Goal: Information Seeking & Learning: Learn about a topic

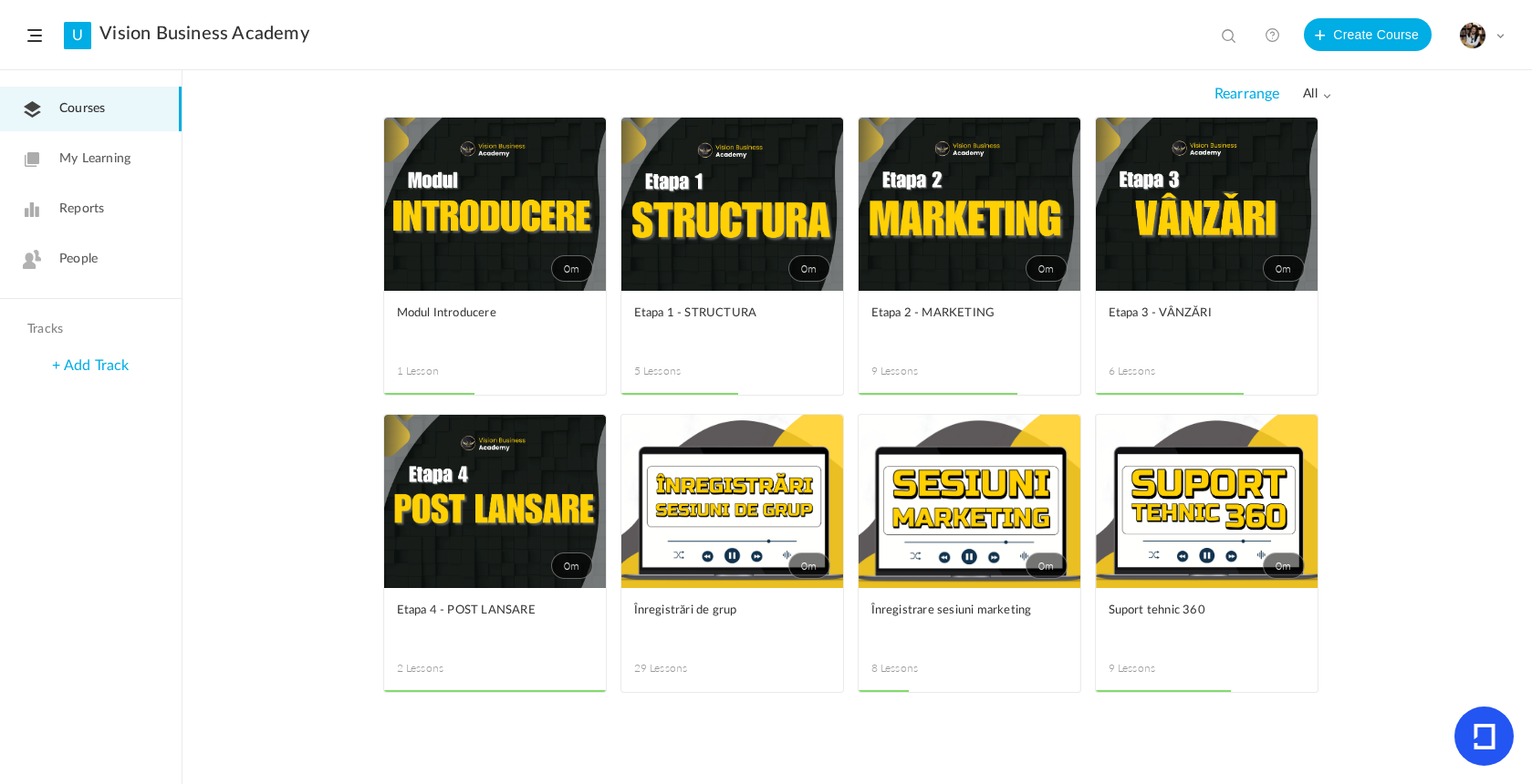
click at [719, 293] on figcaption "Etapa 1 - STRUCTURA 5 Lessons" at bounding box center [733, 343] width 222 height 104
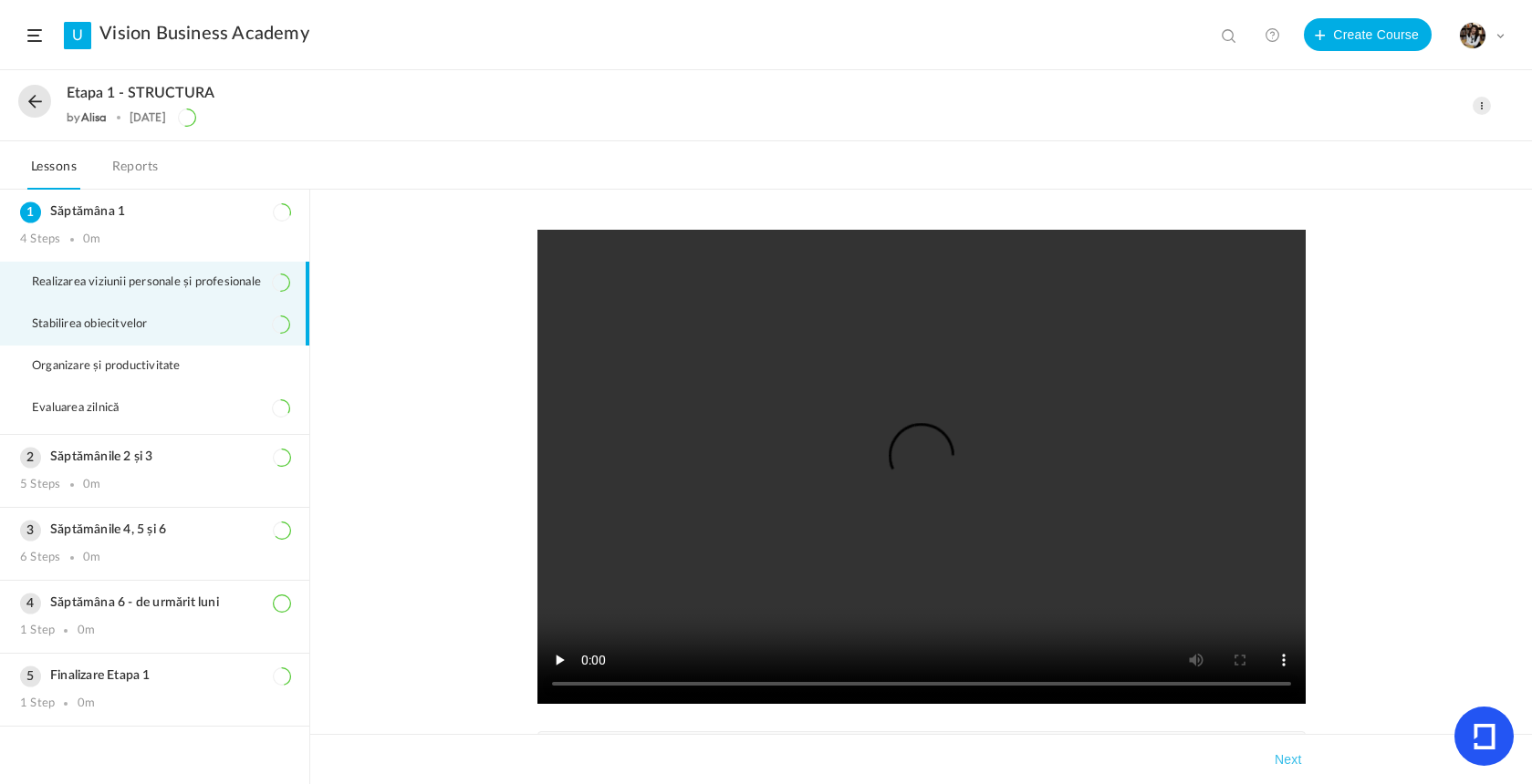
click at [149, 336] on li "Stabilirea obiecitvelor" at bounding box center [154, 325] width 309 height 42
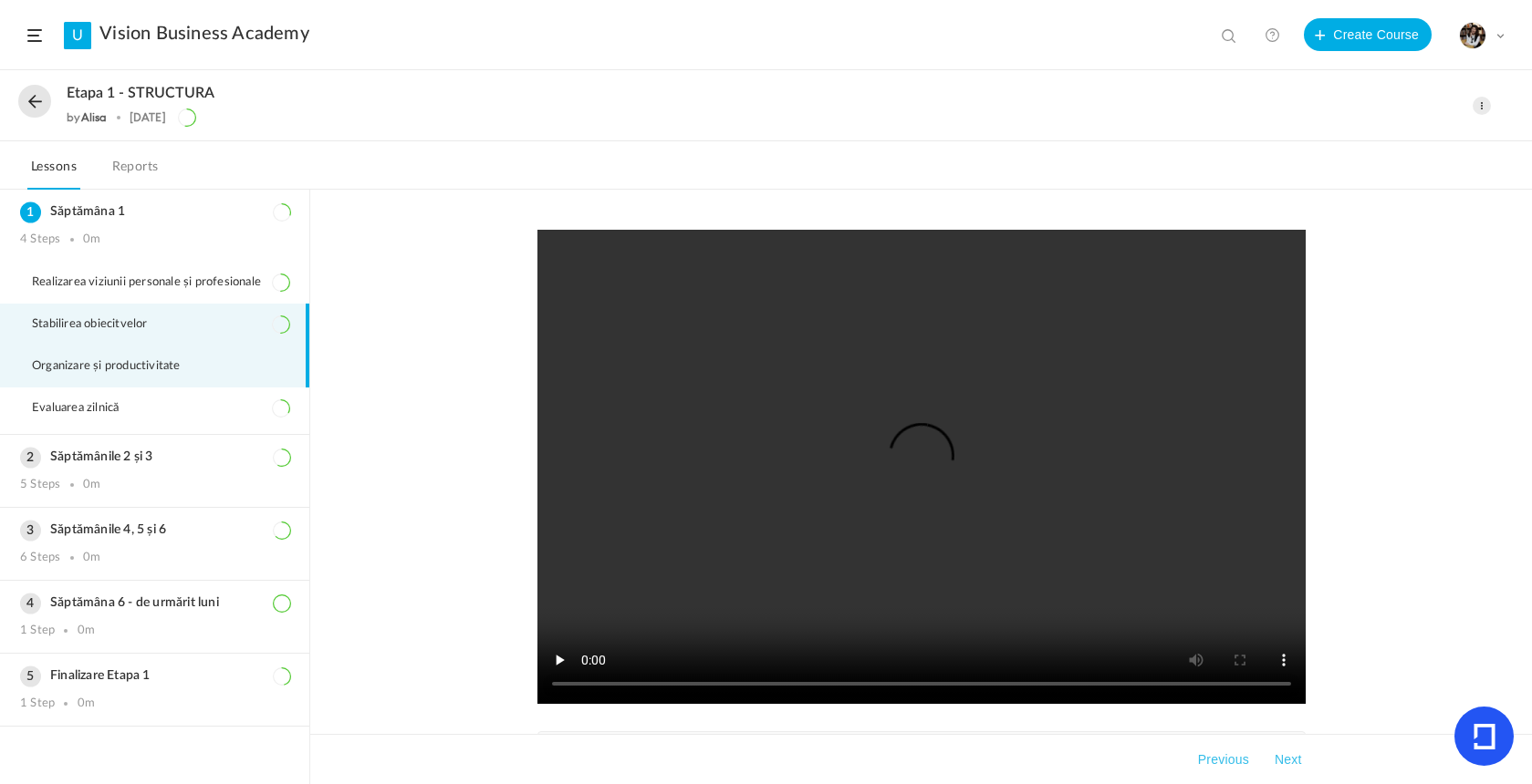
click at [149, 374] on span "Organizare și productivitate" at bounding box center [118, 367] width 172 height 15
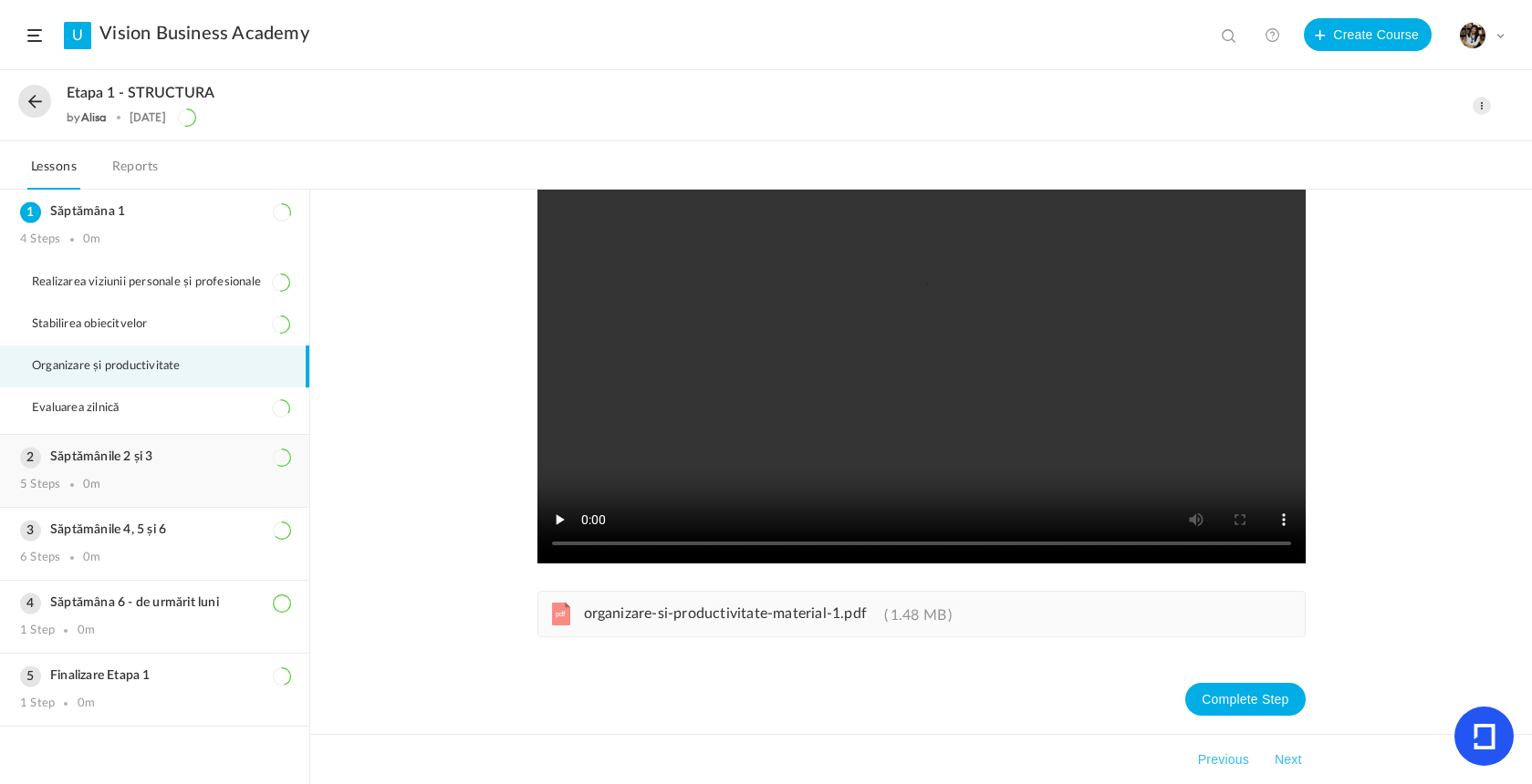
scroll to position [141, 0]
click at [98, 403] on span "Evaluarea zilnică" at bounding box center [87, 408] width 110 height 15
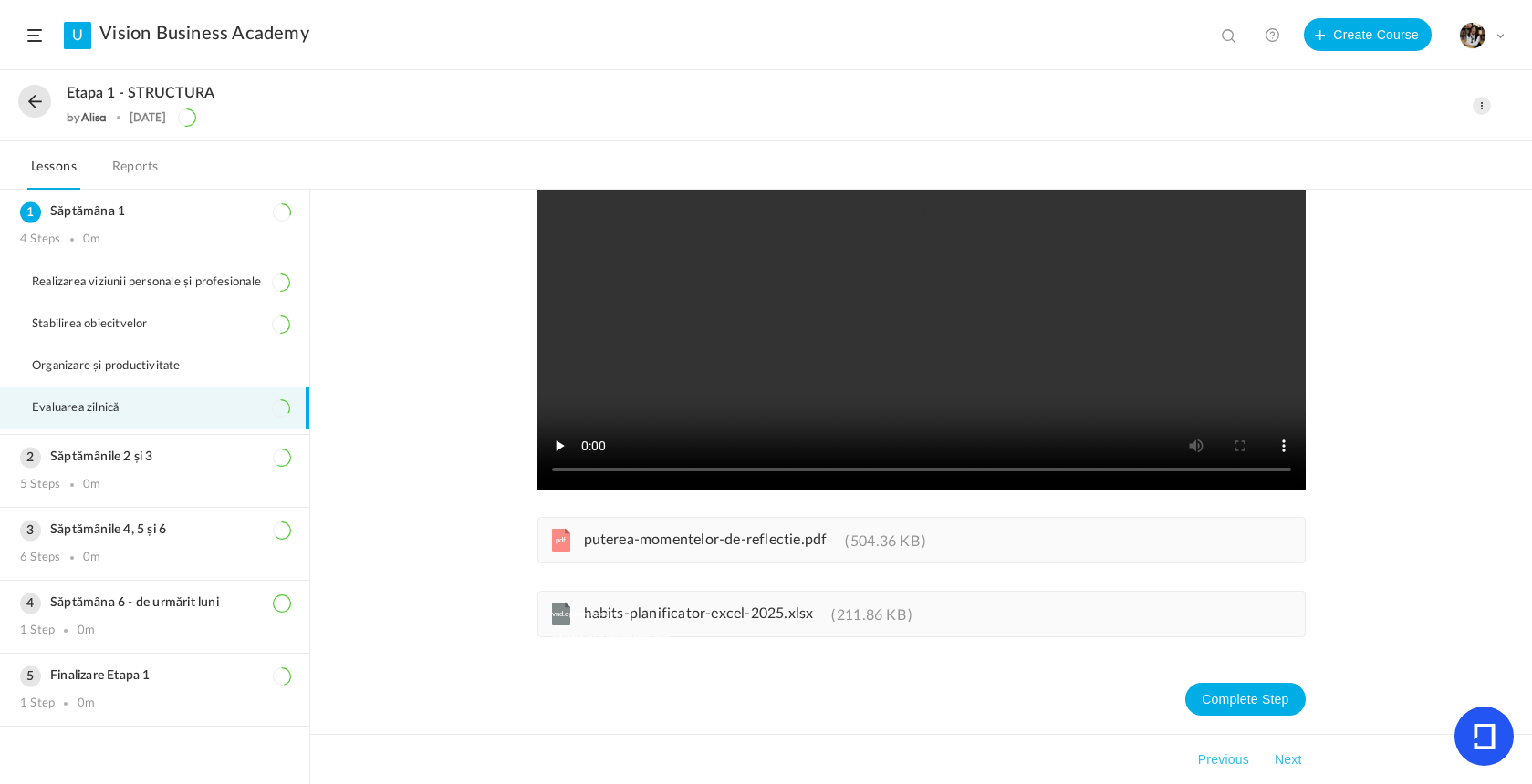
scroll to position [215, 0]
click at [220, 476] on div "Săptămânile 2 și 3 5 Steps 0m" at bounding box center [154, 470] width 309 height 72
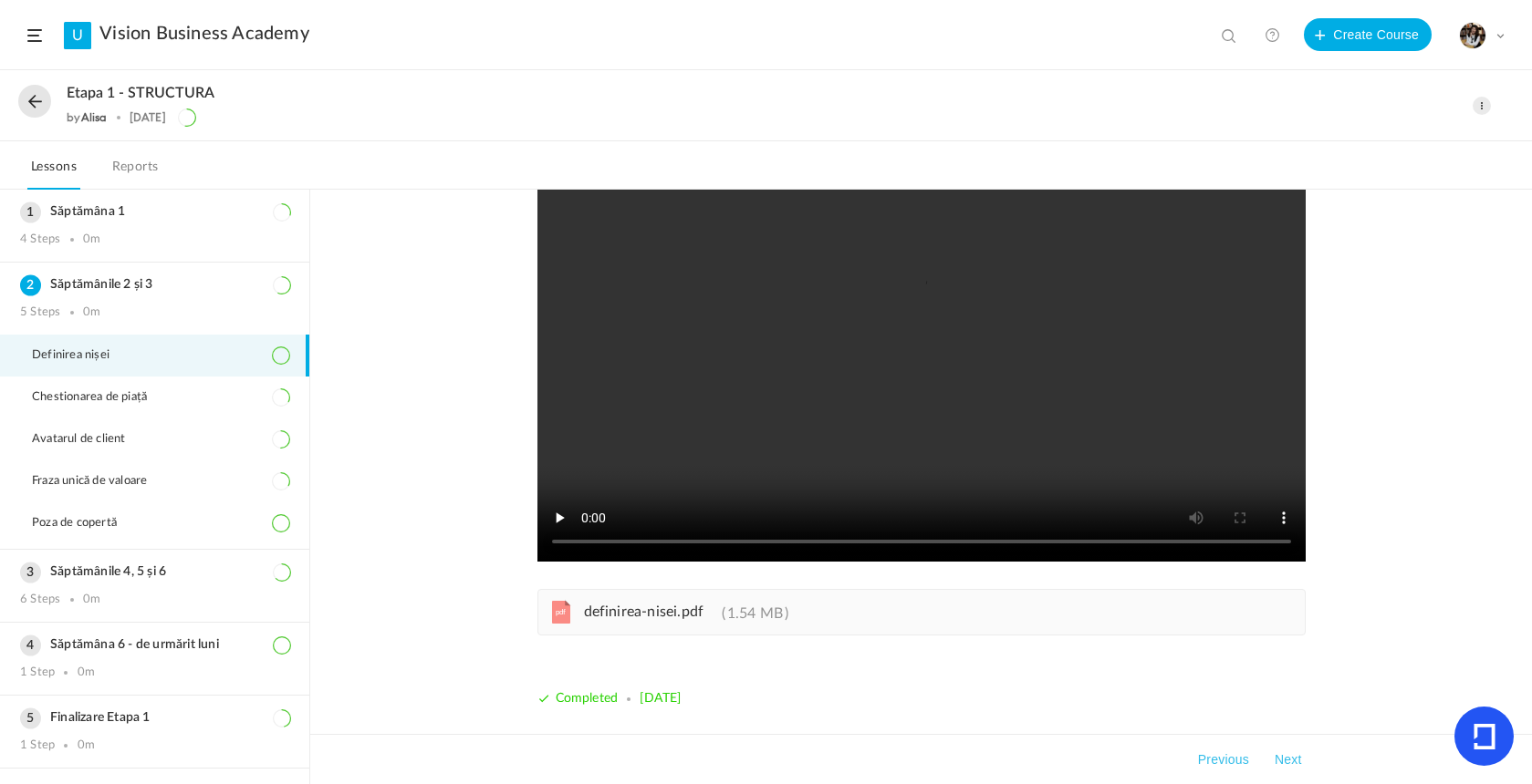
scroll to position [142, 0]
click at [675, 606] on span "definirea-nisei.pdf" at bounding box center [644, 611] width 120 height 15
click at [195, 433] on li "Avatarul de client" at bounding box center [154, 439] width 309 height 42
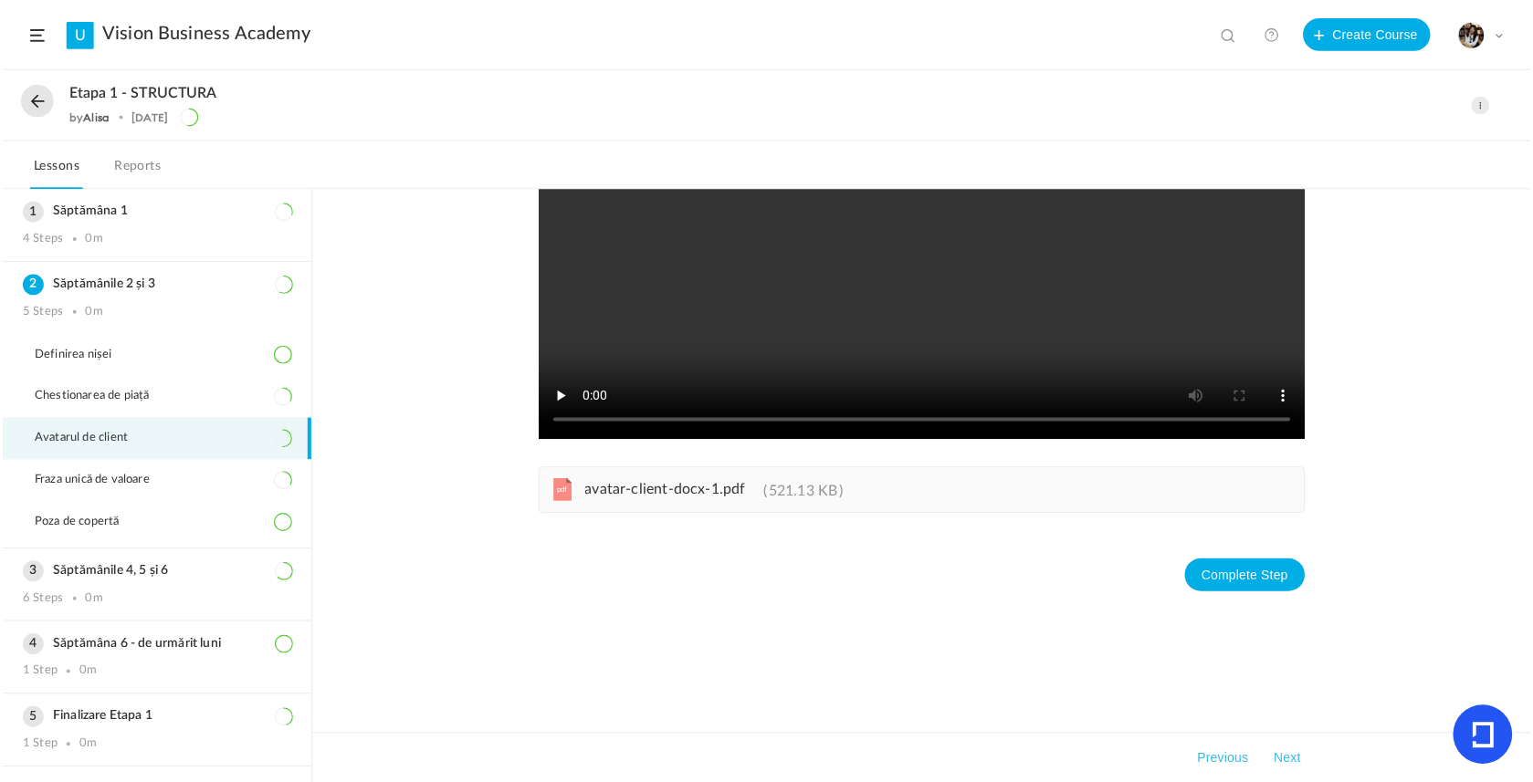
scroll to position [141, 0]
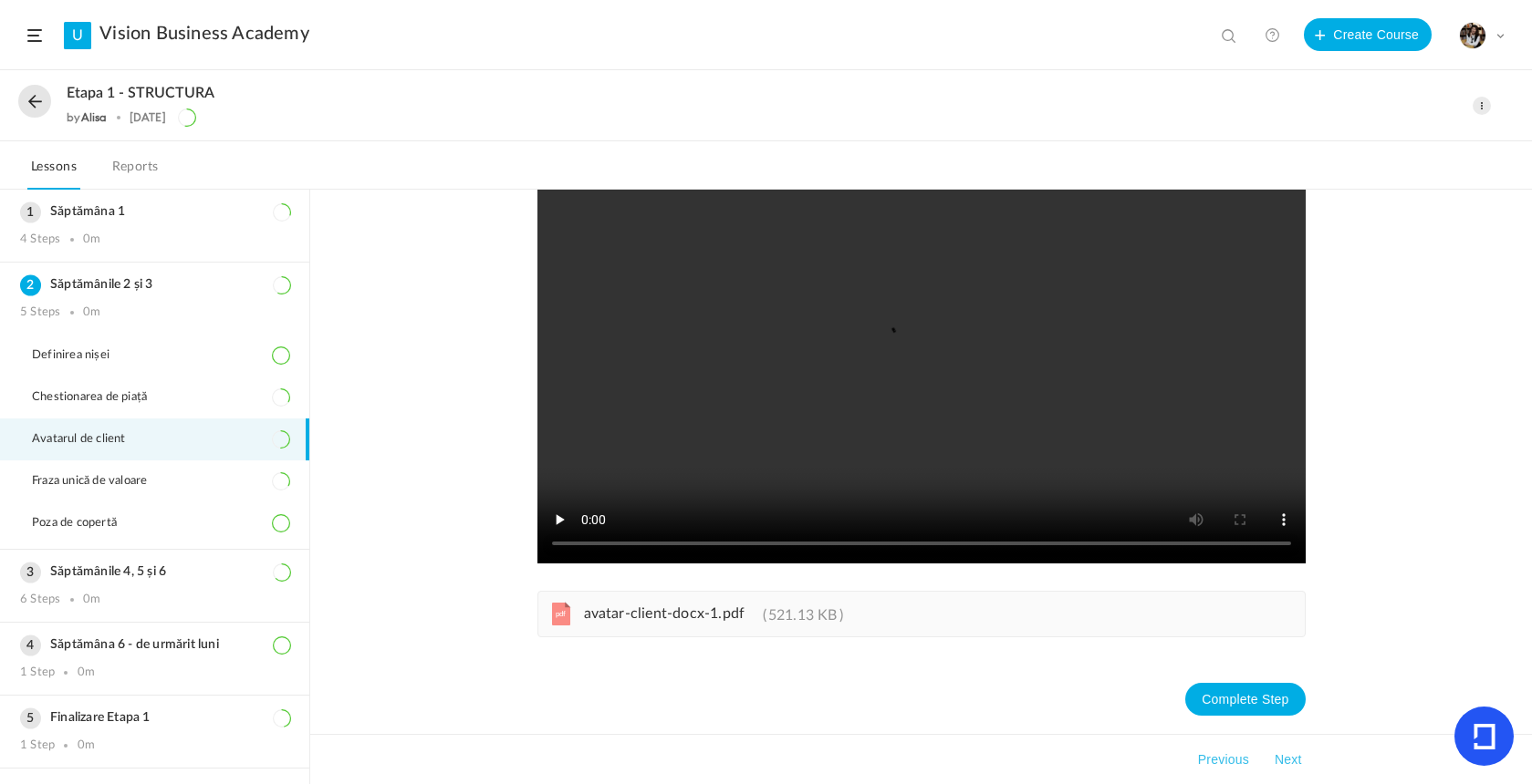
click at [664, 615] on span "avatar-client-docx-1.pdf" at bounding box center [665, 613] width 162 height 15
click at [143, 236] on div "4 Steps 0m" at bounding box center [154, 240] width 269 height 15
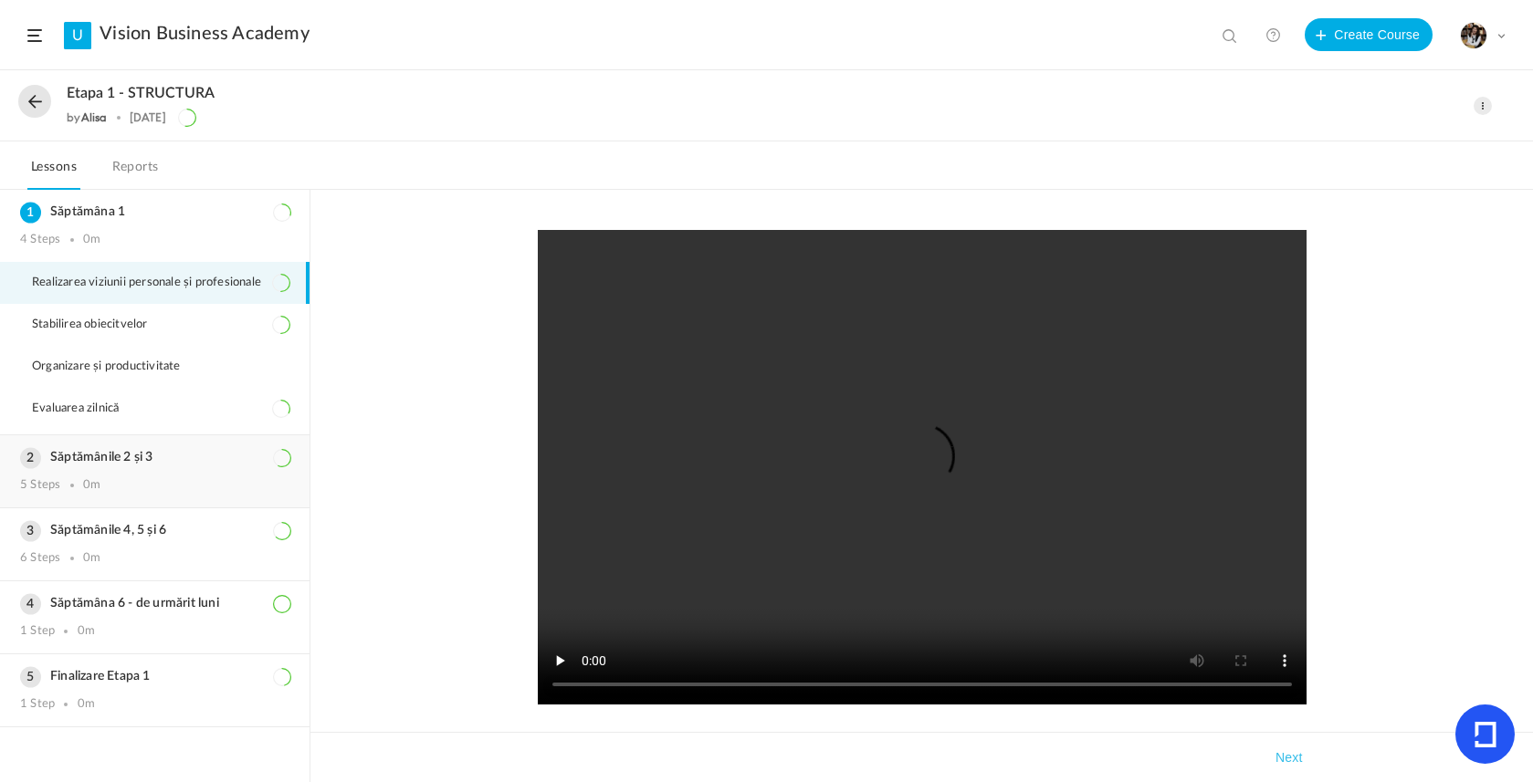
click at [154, 463] on h3 "Săptămânile 2 și 3" at bounding box center [154, 458] width 269 height 16
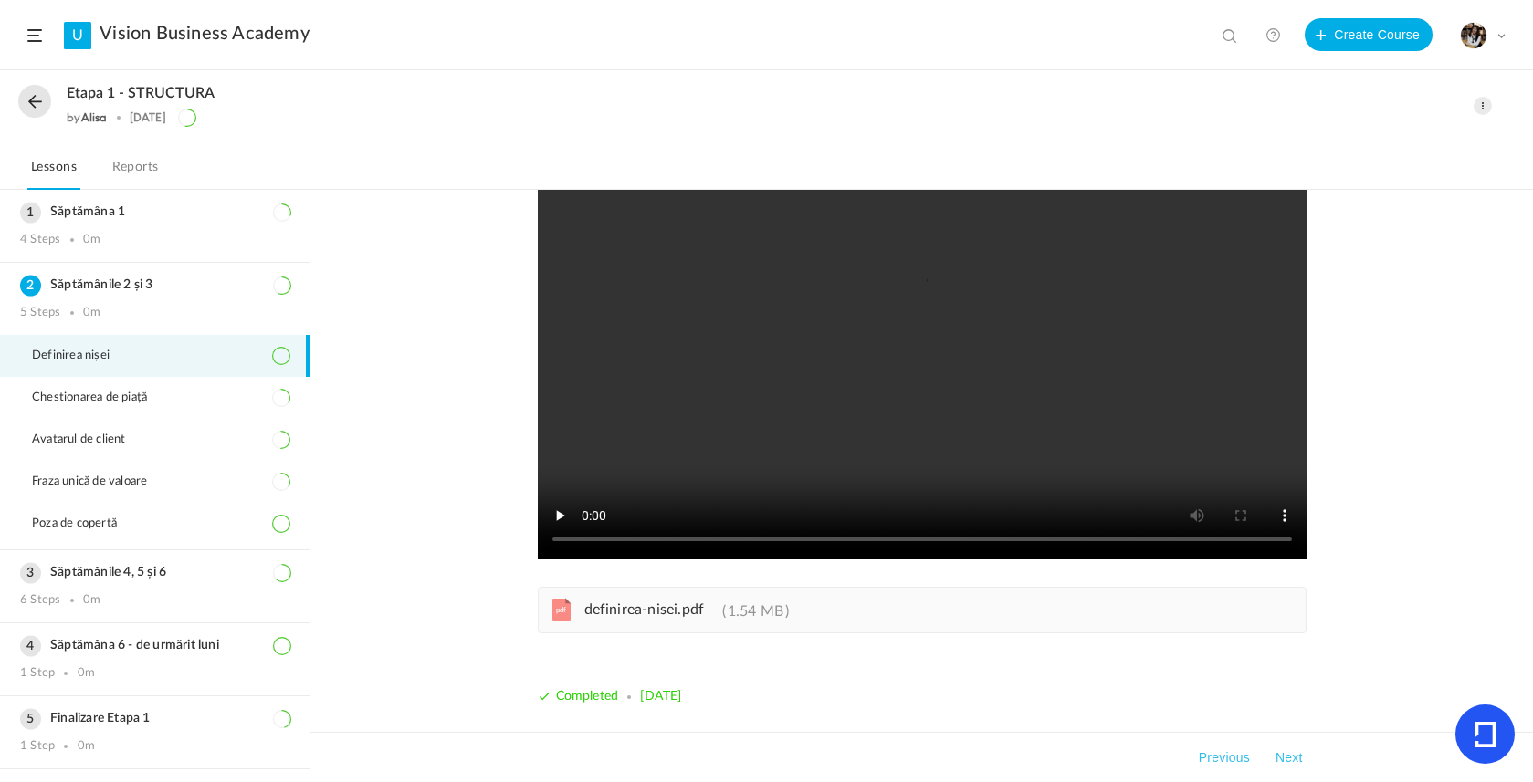
scroll to position [145, 0]
click at [162, 405] on span "Chestionarea de piață" at bounding box center [101, 398] width 138 height 15
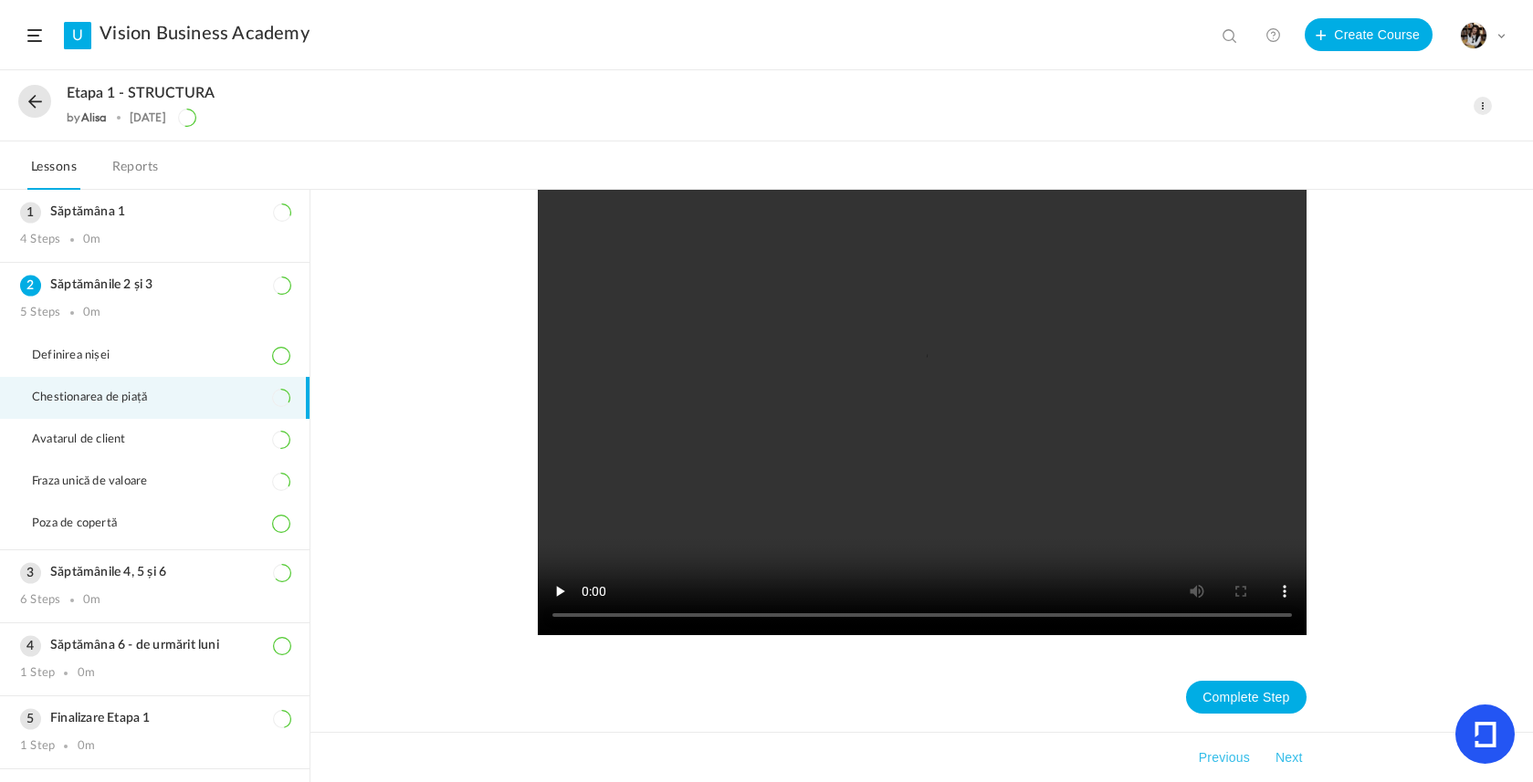
scroll to position [646, 0]
click at [116, 529] on span "Poza de copertă" at bounding box center [86, 524] width 108 height 15
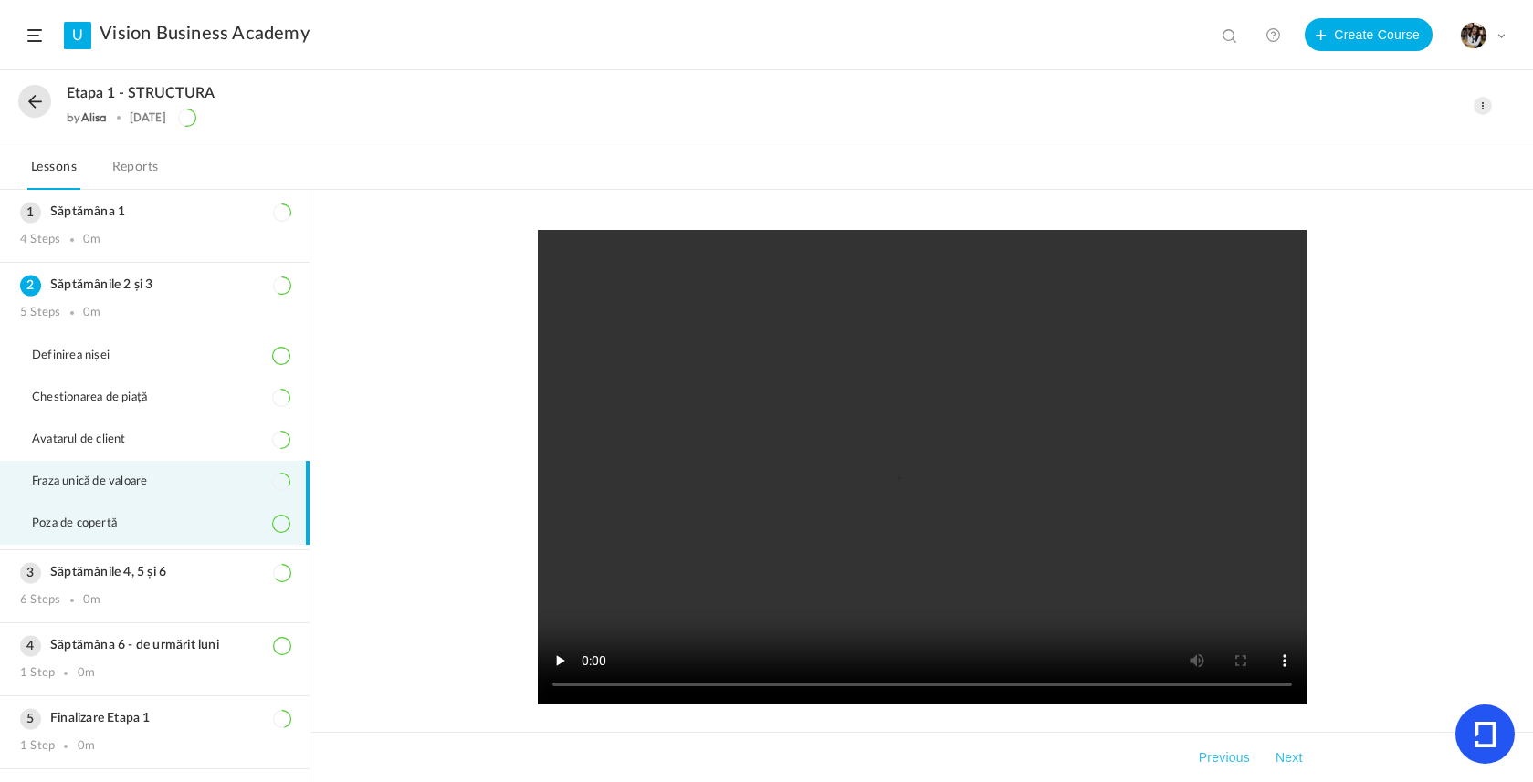
click at [152, 485] on span "Fraza unică de valoare" at bounding box center [101, 482] width 138 height 15
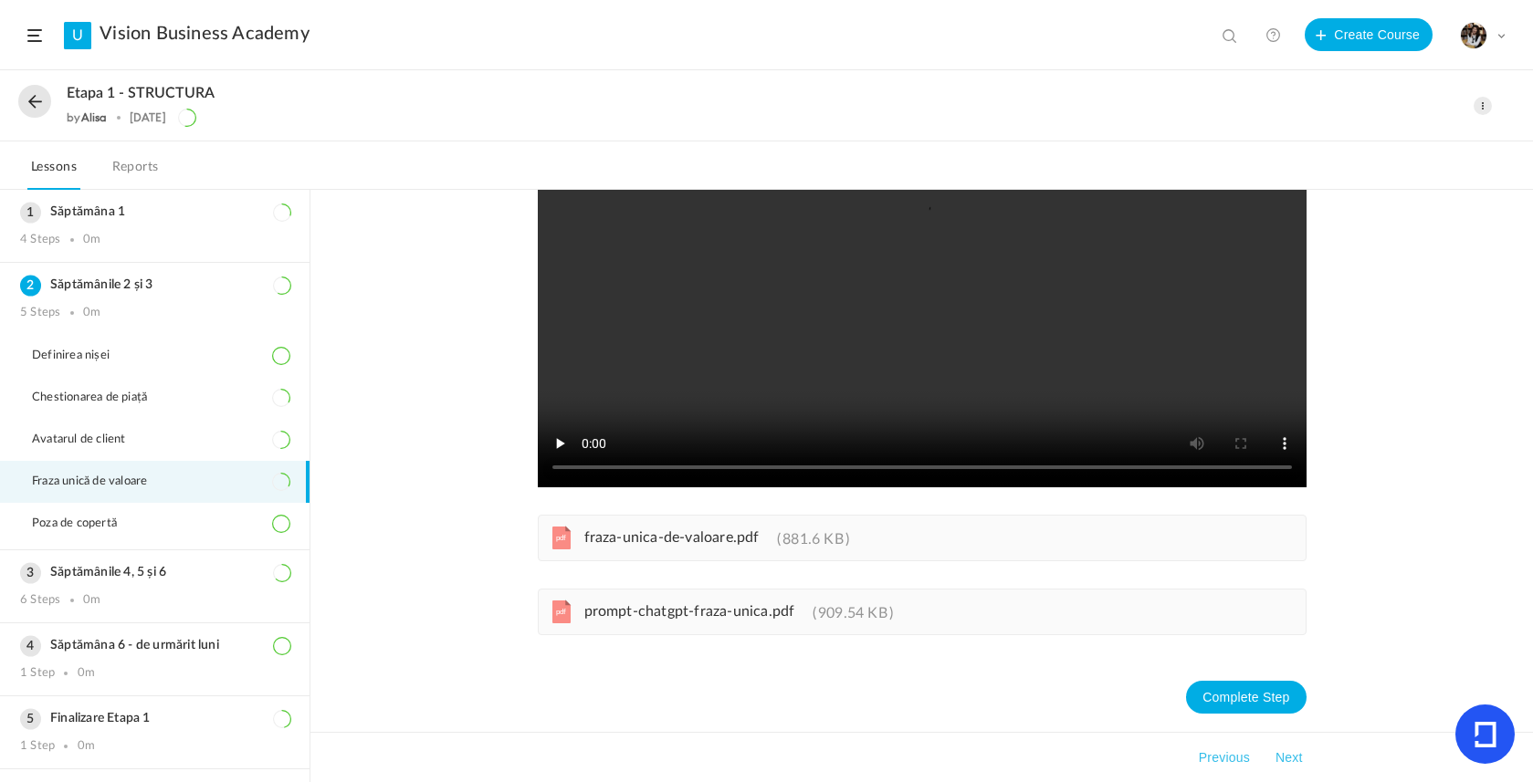
scroll to position [218, 0]
click at [716, 552] on div "pdf fraza-unica-de-valoare.pdf 881.6 KB" at bounding box center [922, 538] width 769 height 47
click at [131, 371] on li "Definirea nișei" at bounding box center [154, 356] width 309 height 42
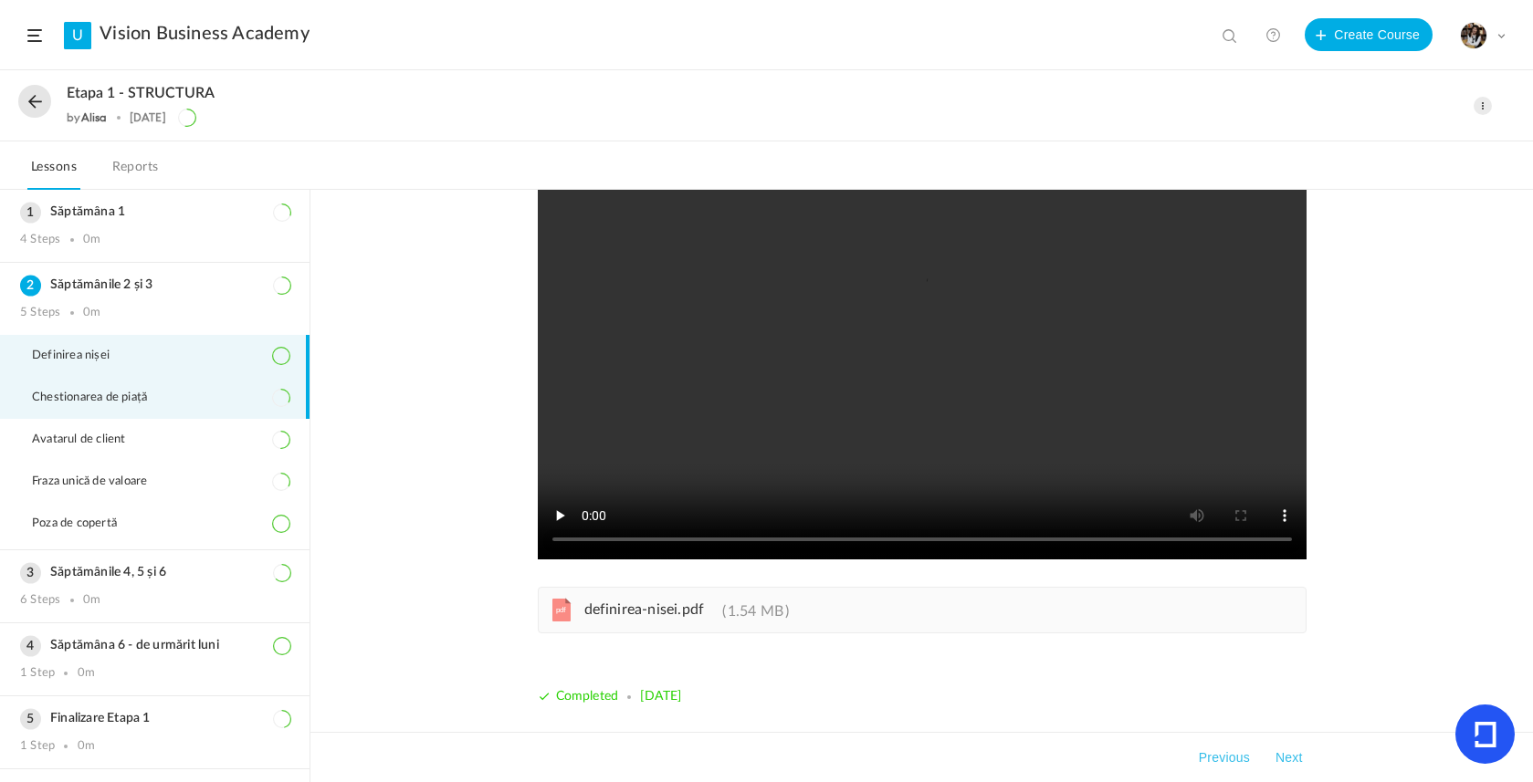
scroll to position [145, 0]
click at [161, 409] on li "Chestionarea de piață" at bounding box center [154, 398] width 309 height 42
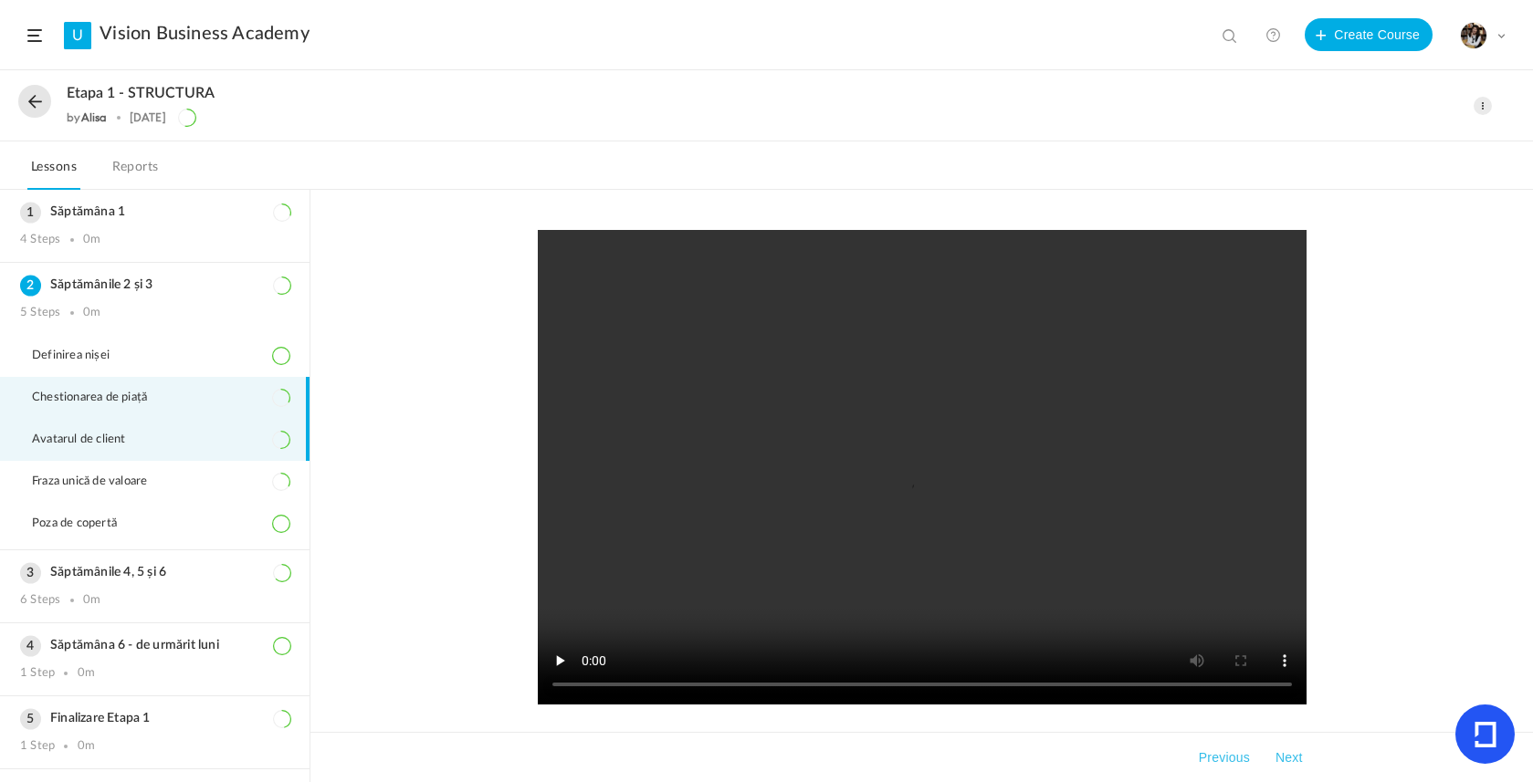
click at [128, 447] on span "Avatarul de client" at bounding box center [90, 440] width 117 height 15
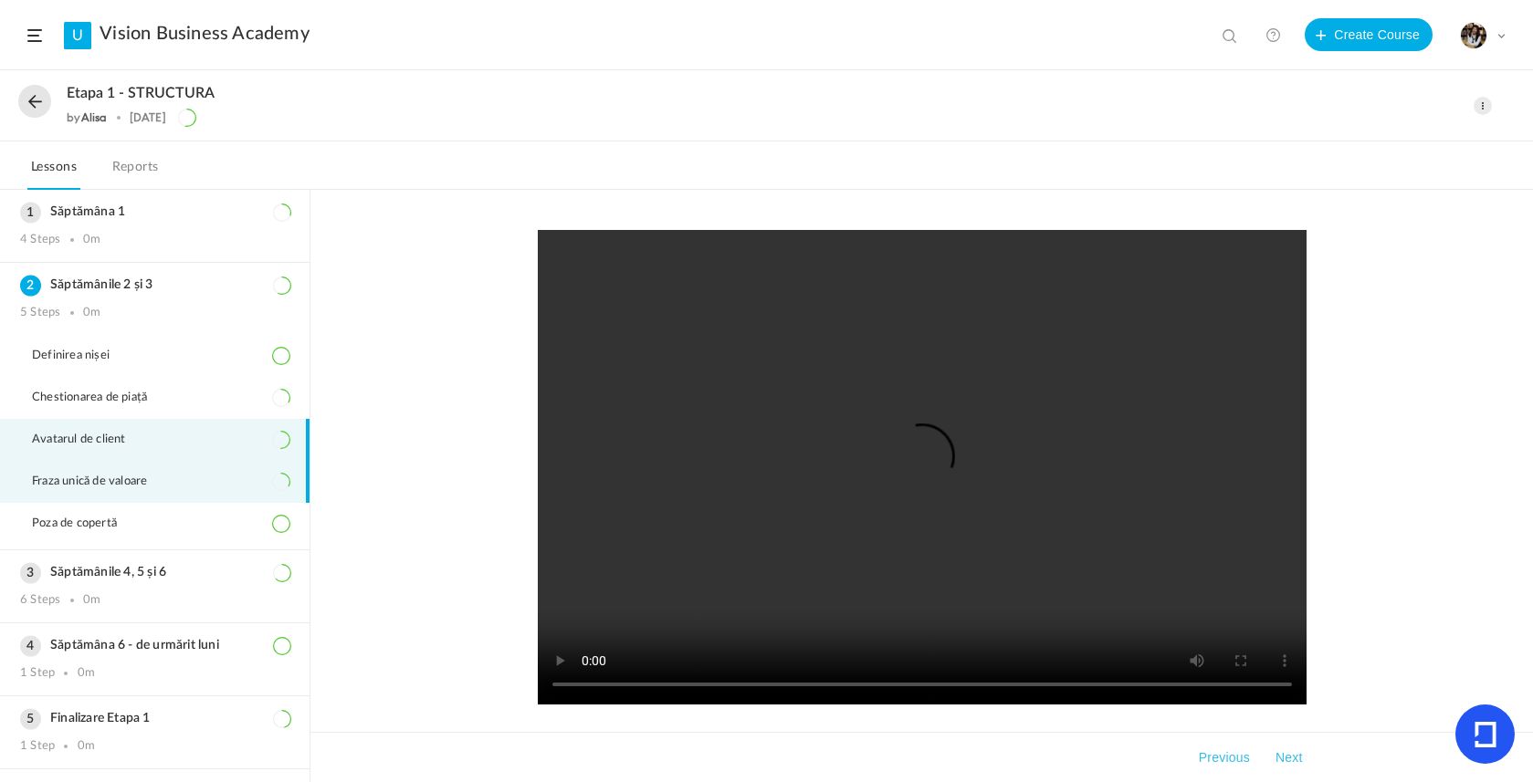
click at [126, 478] on span "Fraza unică de valoare" at bounding box center [101, 482] width 138 height 15
